Goal: Task Accomplishment & Management: Manage account settings

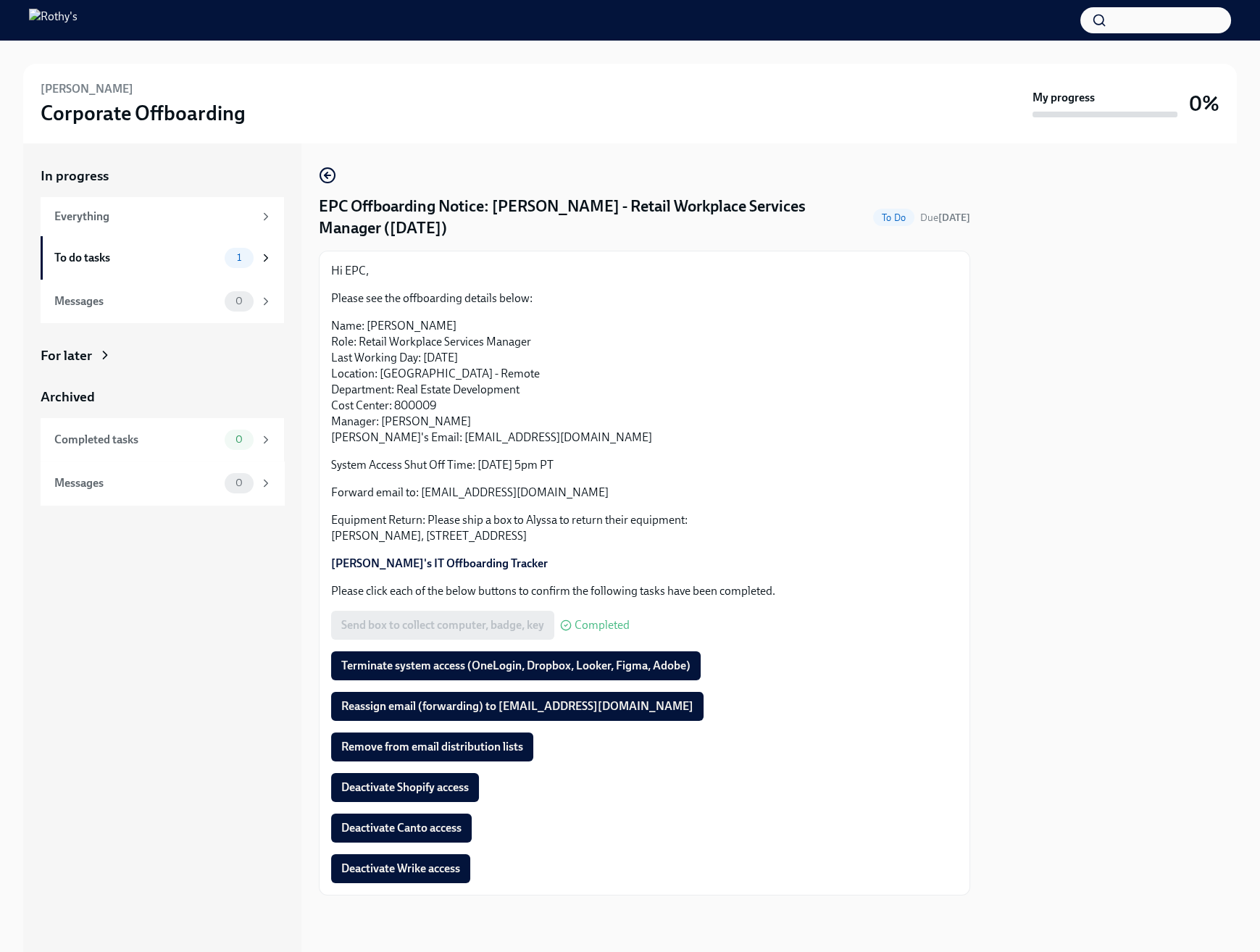
click at [202, 666] on div "In progress Everything To do tasks 1 Messages 0 For later Archived Completed ta…" at bounding box center [161, 547] width 278 height 809
click at [188, 709] on div "In progress Everything To do tasks 1 Messages 0 For later Archived Completed ta…" at bounding box center [161, 547] width 278 height 809
click at [216, 637] on div "In progress Everything To do tasks 1 Messages 0 For later Archived Completed ta…" at bounding box center [161, 547] width 278 height 809
click at [497, 745] on span "Remove from email distribution lists" at bounding box center [432, 746] width 182 height 14
click at [204, 749] on div "In progress Everything To do tasks 1 Messages 0 For later Archived Completed ta…" at bounding box center [161, 547] width 278 height 809
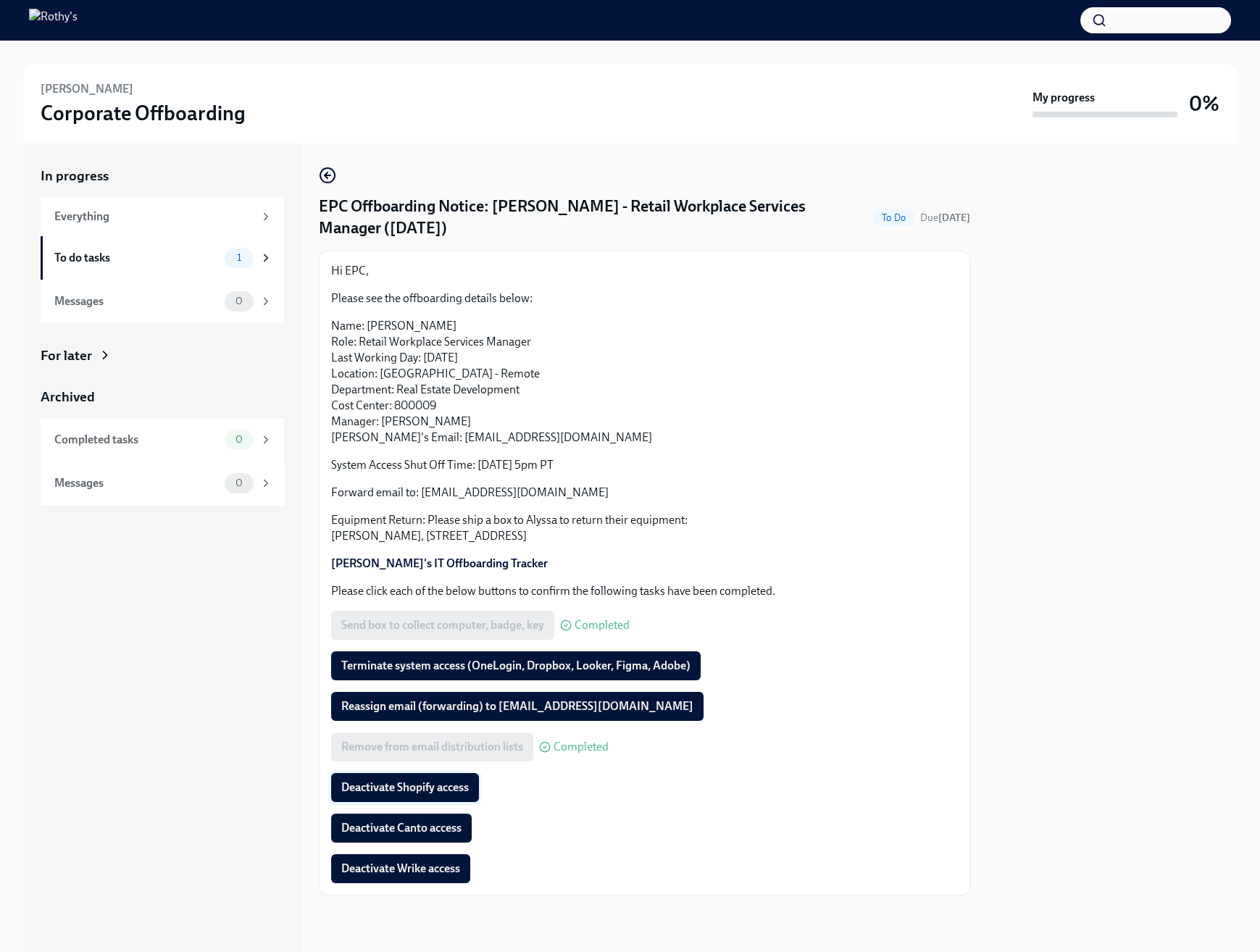
click at [447, 783] on span "Deactivate Shopify access" at bounding box center [405, 787] width 128 height 14
click at [1035, 554] on div at bounding box center [1112, 547] width 250 height 809
click at [420, 883] on div "Hi EPC, Please see the offboarding details below: Name: [PERSON_NAME] Role: Ret…" at bounding box center [644, 572] width 651 height 645
click at [420, 876] on button "Deactivate Wrike access" at bounding box center [400, 869] width 139 height 29
click at [1025, 627] on div at bounding box center [1112, 547] width 250 height 809
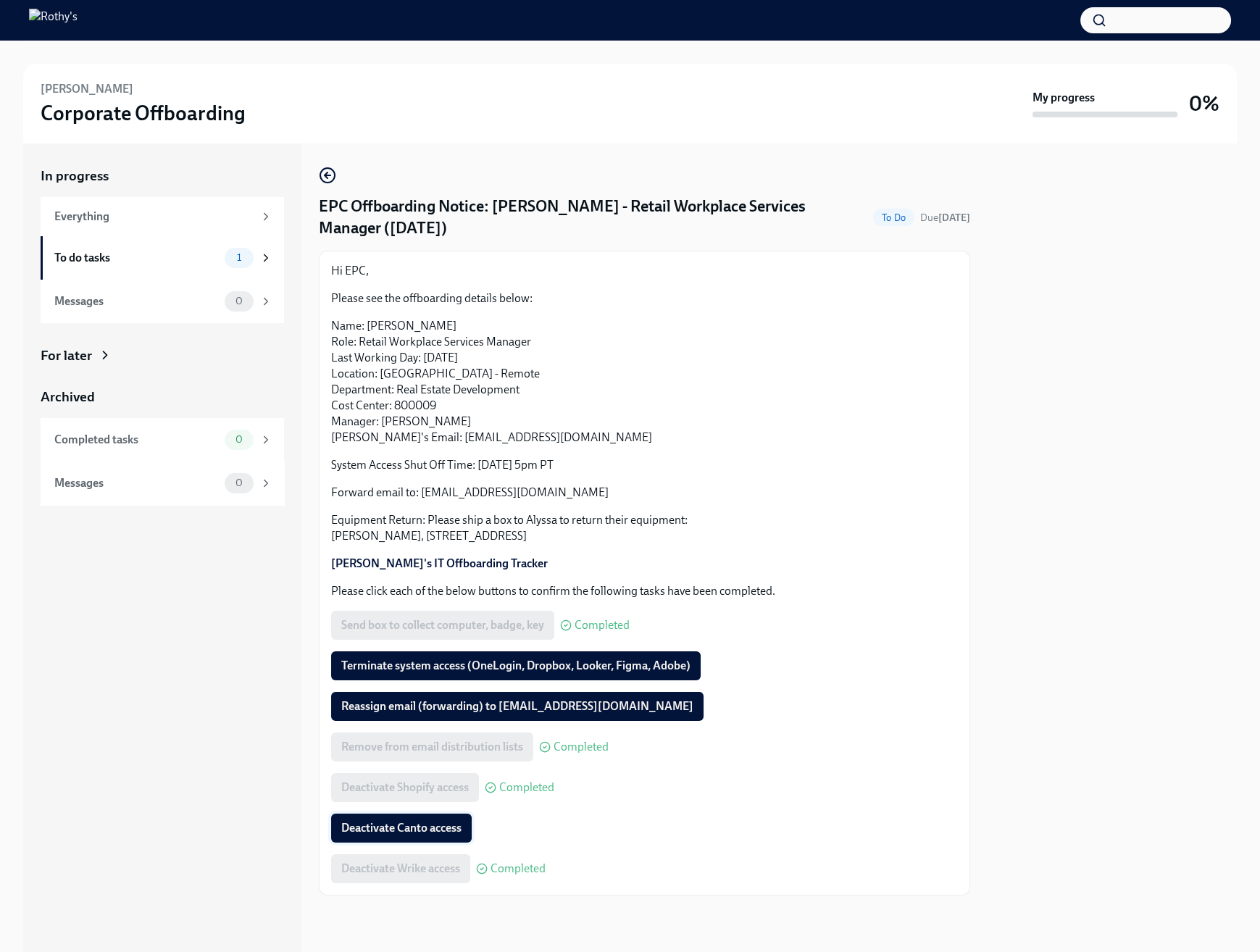
click at [450, 832] on span "Deactivate Canto access" at bounding box center [401, 828] width 120 height 14
click at [1151, 444] on div at bounding box center [1112, 547] width 250 height 809
click at [810, 376] on p "Name: [PERSON_NAME] Role: Retail Workplace Services Manager Last Working Day: […" at bounding box center [644, 382] width 627 height 128
click at [482, 657] on button "Terminate system access (OneLogin, Dropbox, Looker, Figma, Adobe)" at bounding box center [515, 665] width 369 height 29
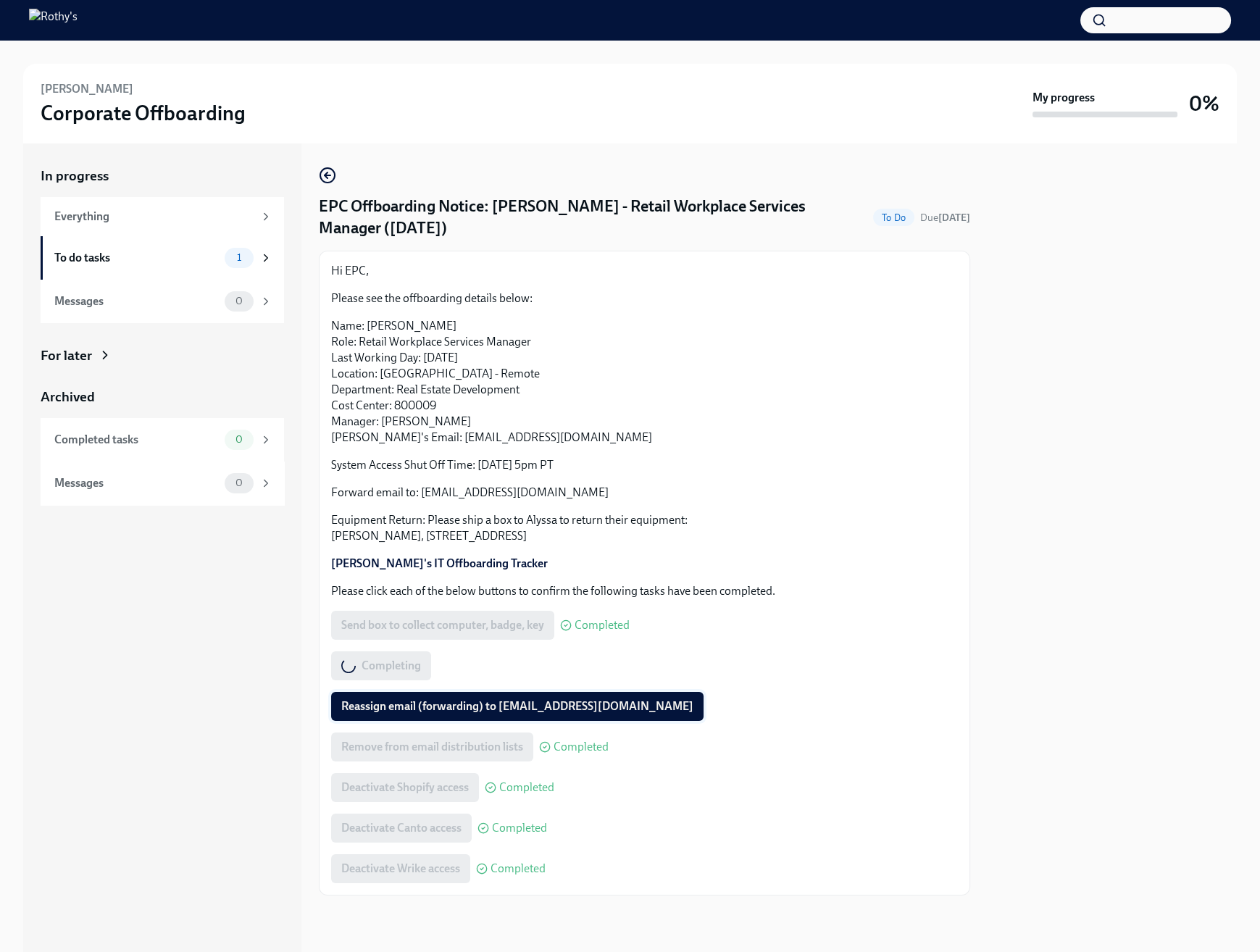
click at [452, 712] on span "Reassign email (forwarding) to [EMAIL_ADDRESS][DOMAIN_NAME]" at bounding box center [517, 706] width 352 height 14
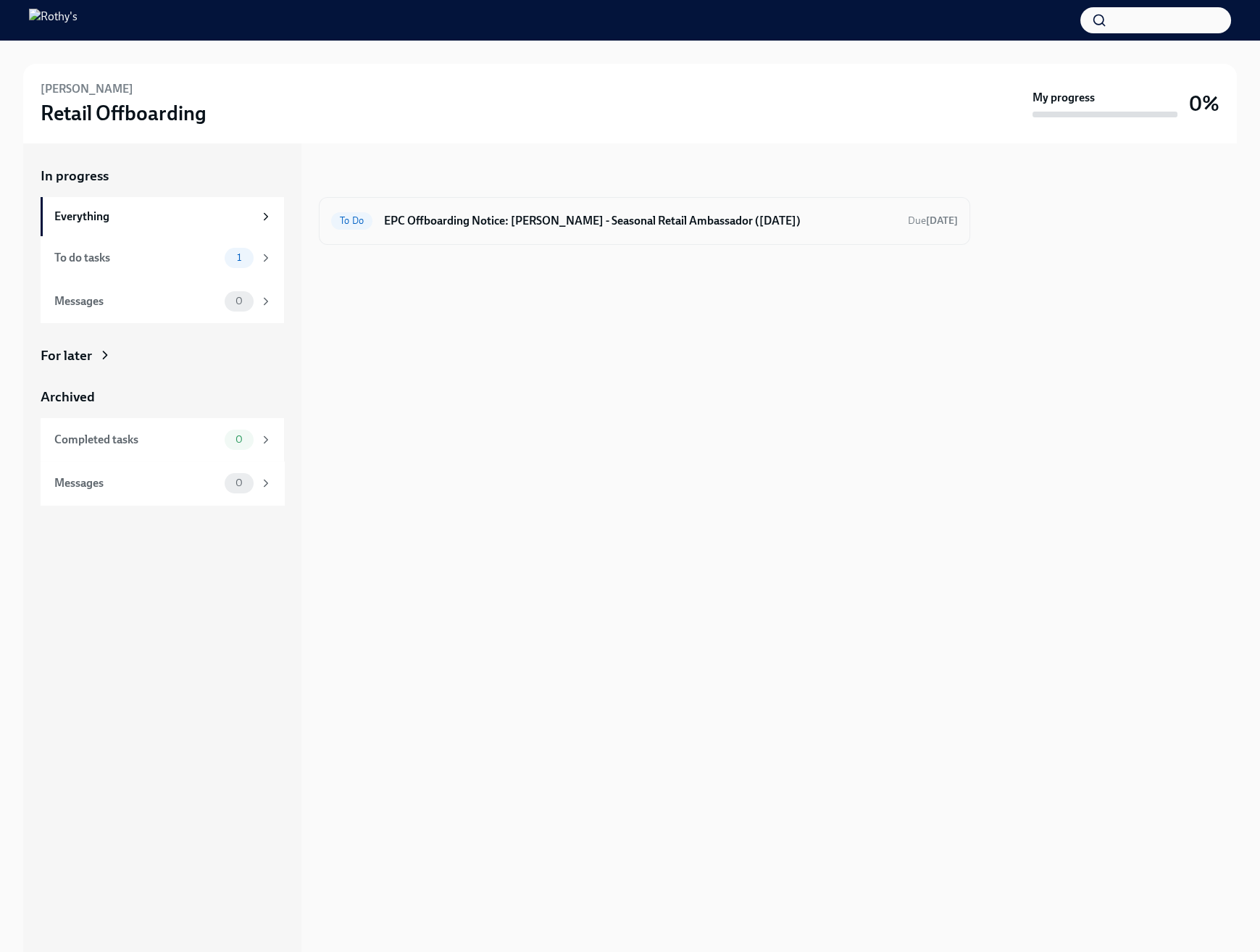
click at [528, 231] on div "To Do EPC Offboarding Notice: Victor Olaniyan - Seasonal Retail Ambassador (08/…" at bounding box center [644, 220] width 627 height 23
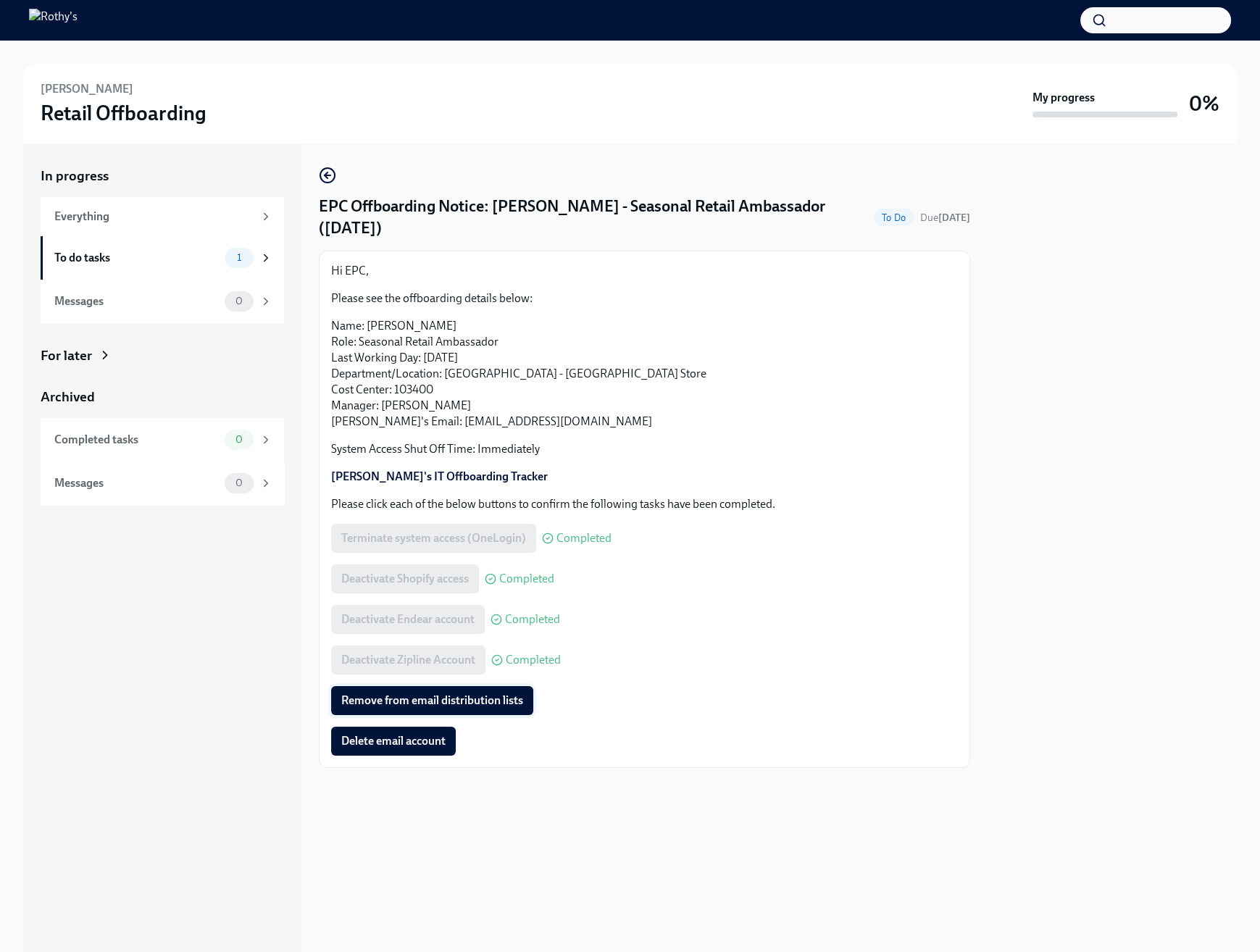
click at [448, 705] on span "Remove from email distribution lists" at bounding box center [432, 701] width 182 height 14
click at [740, 421] on p "Name: Victor Olaniyan Role: Seasonal Retail Ambassador Last Working Day: August…" at bounding box center [644, 374] width 627 height 112
click at [404, 732] on button "Delete email account" at bounding box center [393, 741] width 124 height 29
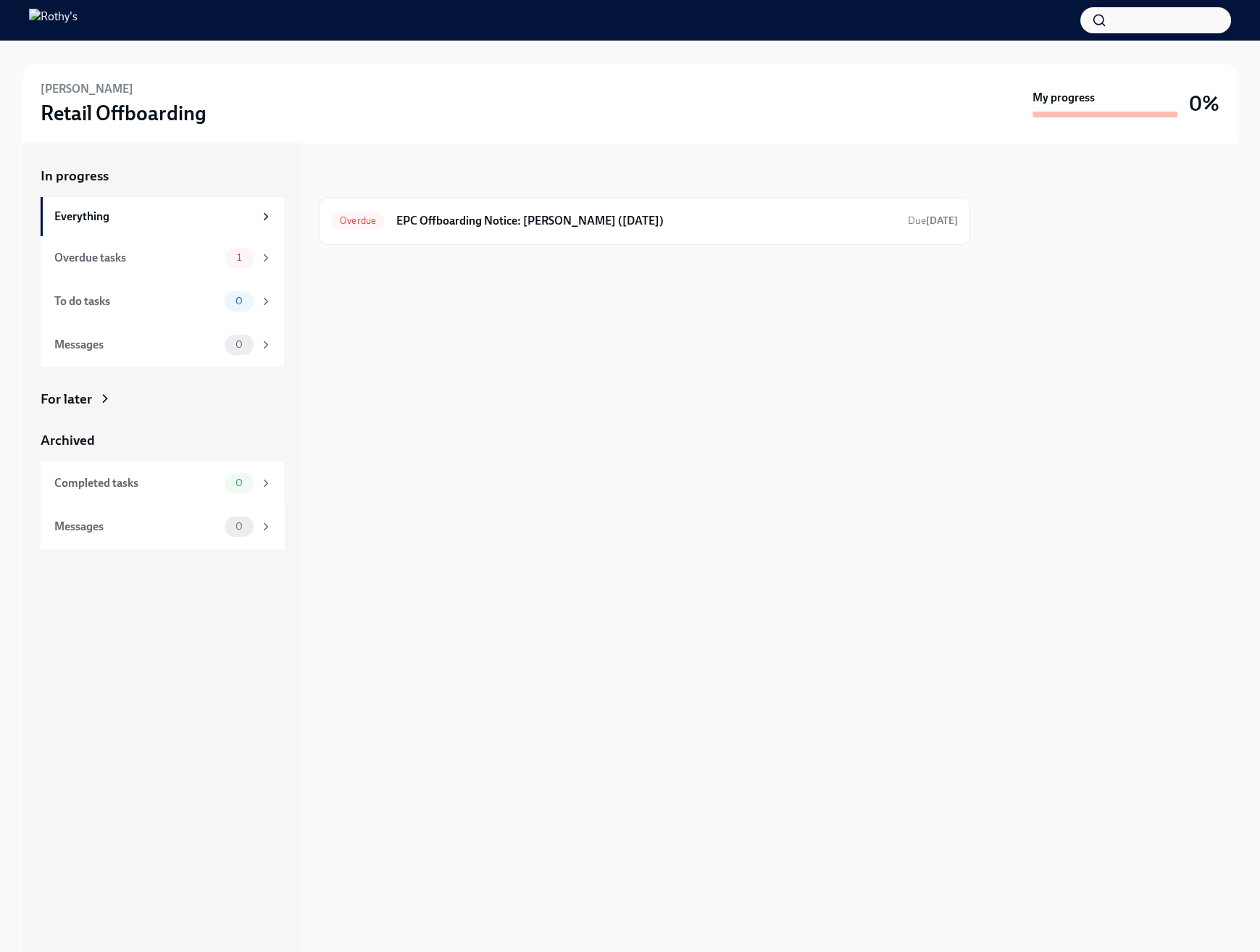
click at [587, 250] on div at bounding box center [644, 268] width 651 height 46
click at [594, 218] on h6 "EPC Offboarding Notice: Rita Wen - Keyholder (08/29/2025)" at bounding box center [646, 221] width 500 height 16
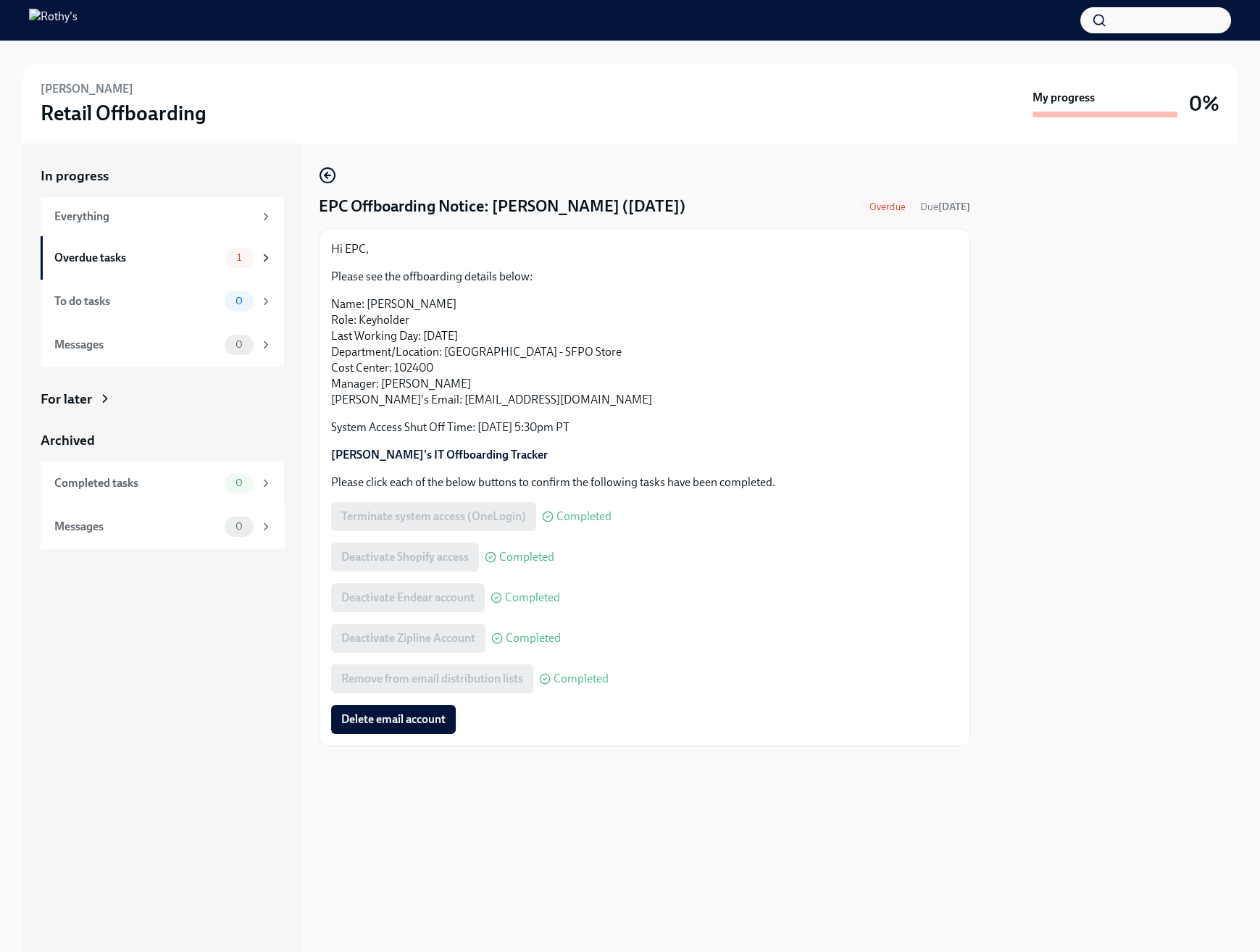
click at [174, 706] on div "In progress Everything Overdue tasks 1 To do tasks 0 Messages 0 For later Archi…" at bounding box center [161, 547] width 278 height 809
click at [1219, 354] on div at bounding box center [1112, 547] width 250 height 809
click at [910, 518] on div "Terminate system access (OneLogin) Completed" at bounding box center [644, 517] width 627 height 29
click at [732, 176] on div "EPC Offboarding Notice: Rita Wen - Keyholder (08/29/2025) Overdue Due 9 days ag…" at bounding box center [644, 457] width 651 height 580
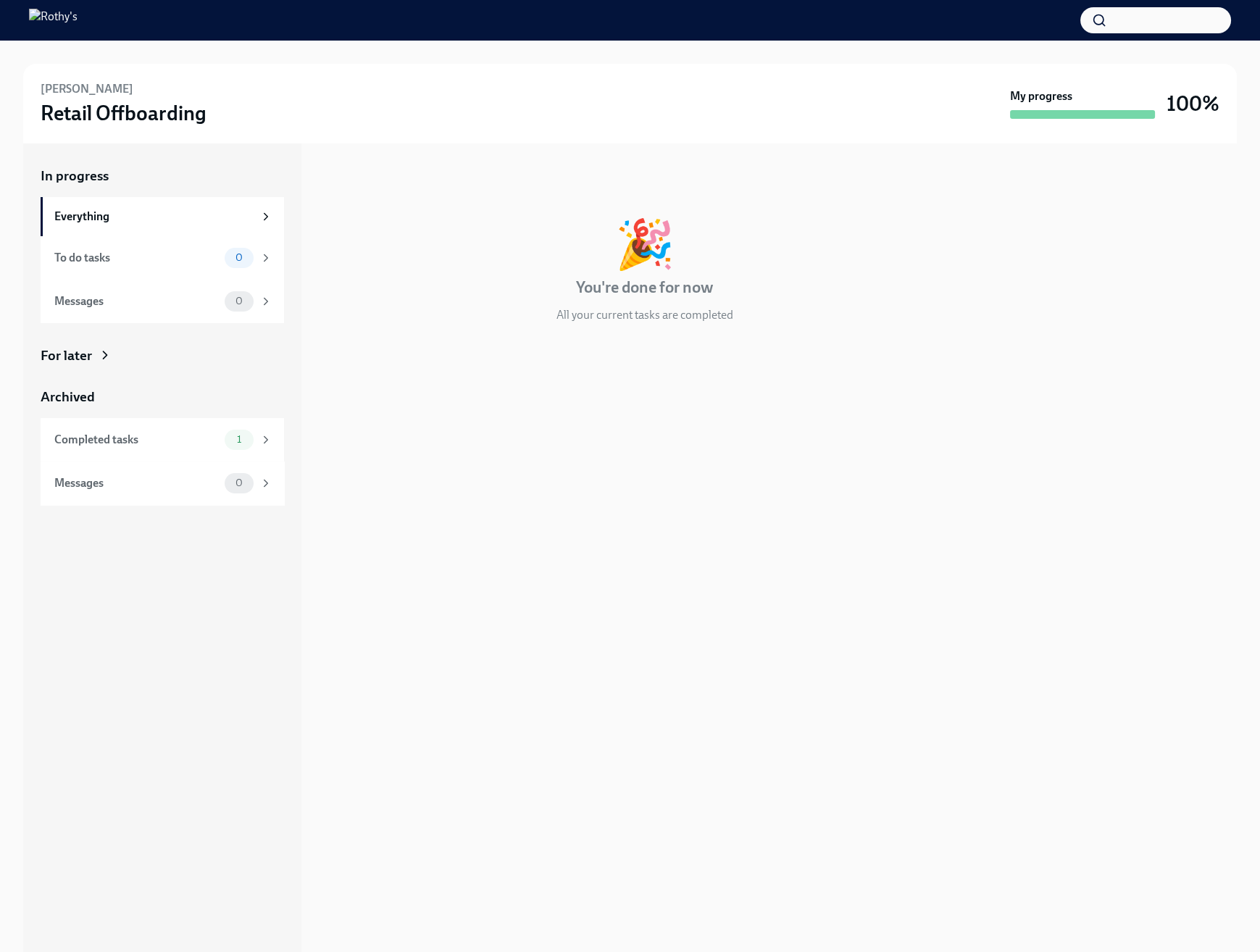
click at [570, 339] on div "In progress 🎉 You're done for now All your current tasks are completed" at bounding box center [644, 257] width 651 height 180
click at [476, 295] on div "🎉 You're done for now All your current tasks are completed" at bounding box center [644, 272] width 651 height 103
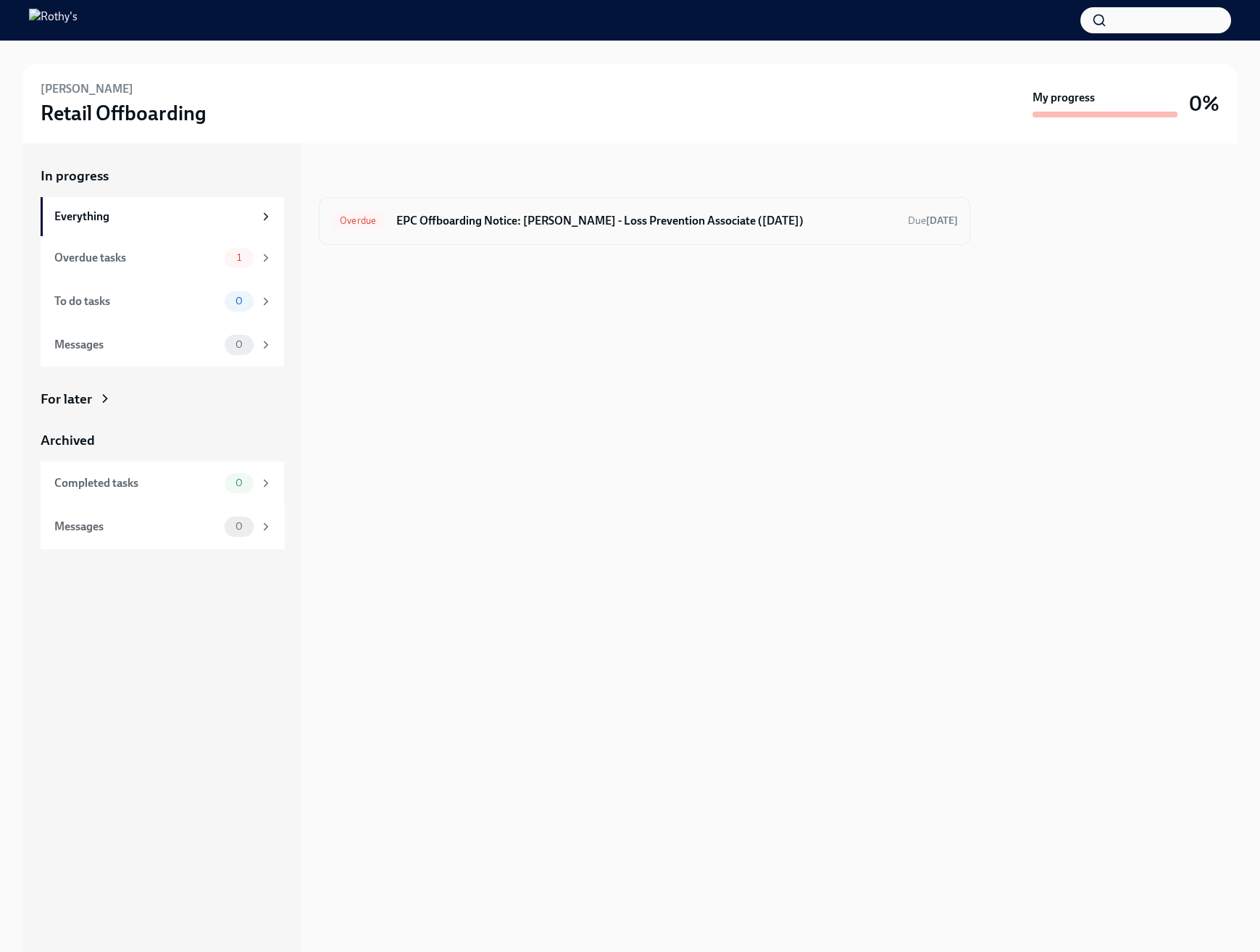
click at [598, 211] on div "Overdue EPC Offboarding Notice: [PERSON_NAME] - Loss Prevention Associate ([DAT…" at bounding box center [644, 220] width 627 height 23
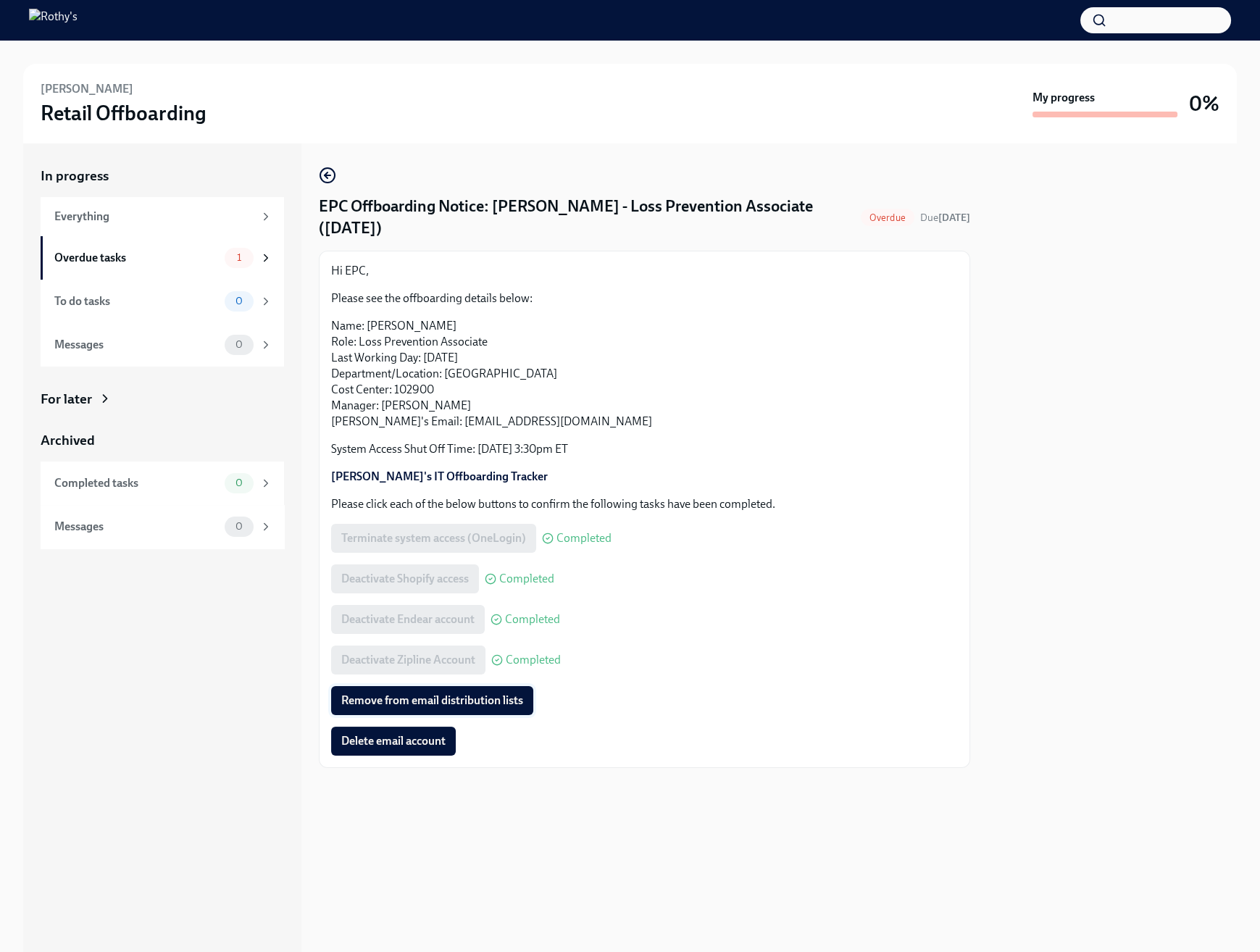
click at [389, 693] on button "Remove from email distribution lists" at bounding box center [432, 700] width 202 height 29
click at [377, 744] on span "Delete email account" at bounding box center [393, 741] width 104 height 14
